Goal: Information Seeking & Learning: Learn about a topic

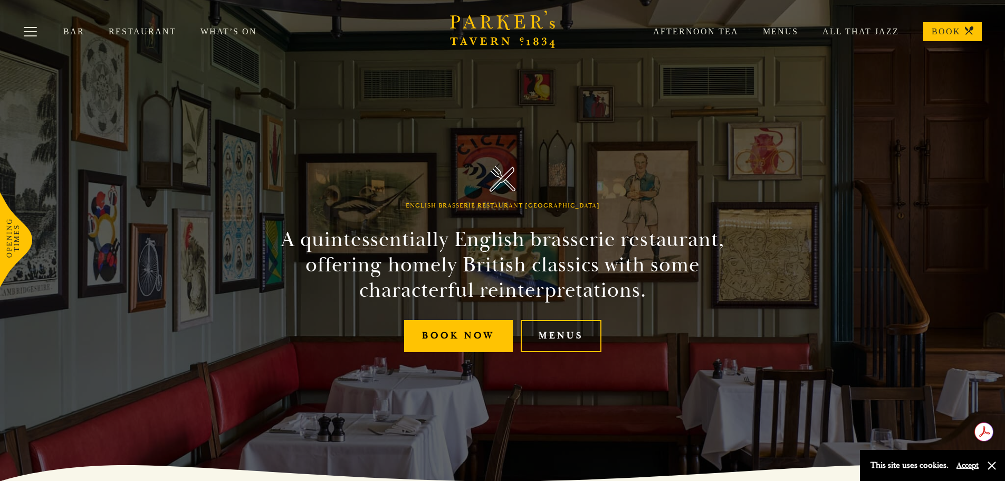
click at [568, 334] on link "Menus" at bounding box center [561, 336] width 81 height 32
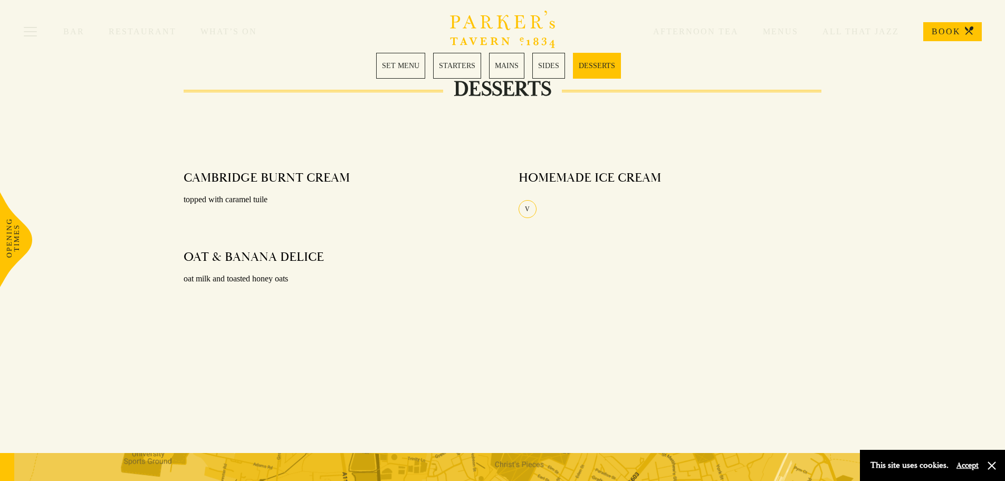
scroll to position [1372, 0]
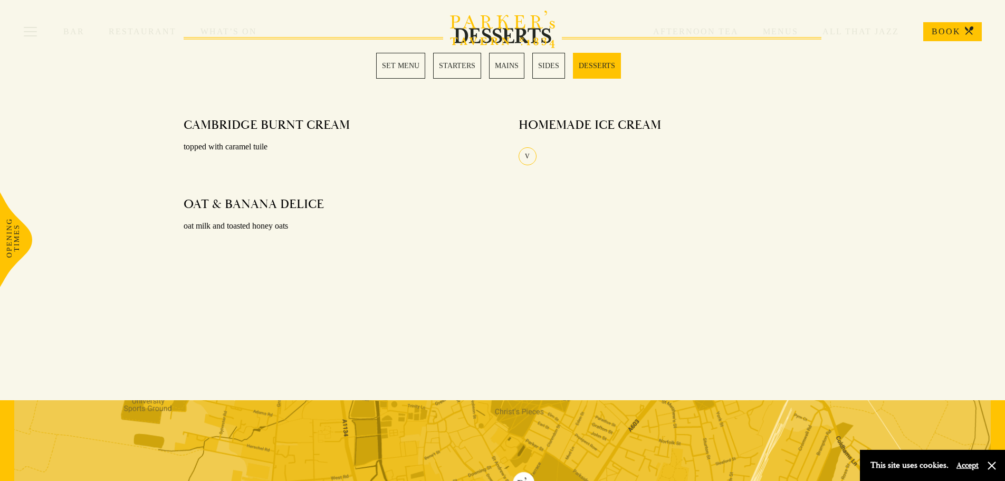
click at [509, 64] on link "MAINS" at bounding box center [506, 66] width 35 height 26
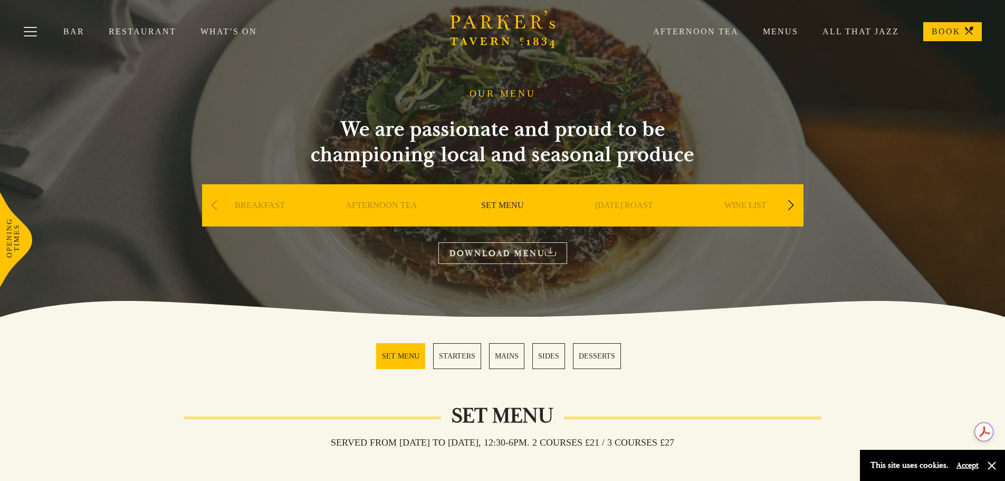
click at [790, 201] on div "Next slide" at bounding box center [791, 205] width 14 height 23
click at [382, 205] on link "A LA CARTE" at bounding box center [381, 221] width 49 height 42
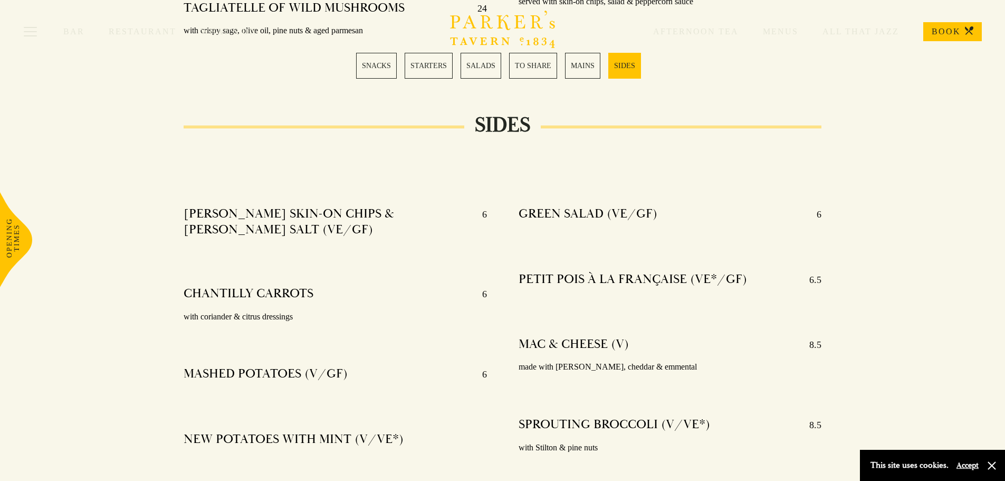
scroll to position [2533, 0]
